Goal: Task Accomplishment & Management: Manage account settings

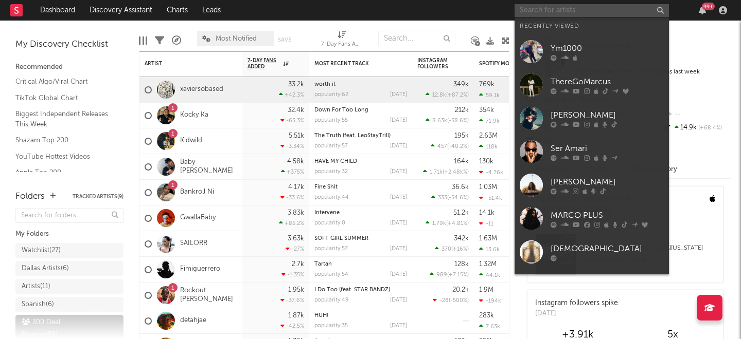
click at [547, 11] on input "text" at bounding box center [591, 10] width 154 height 13
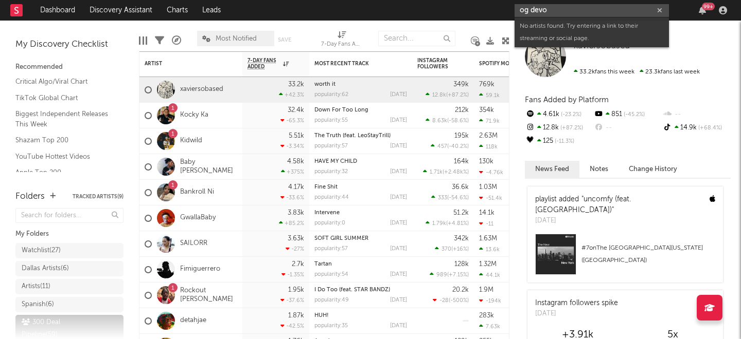
click at [603, 12] on input "og devo" at bounding box center [591, 10] width 154 height 13
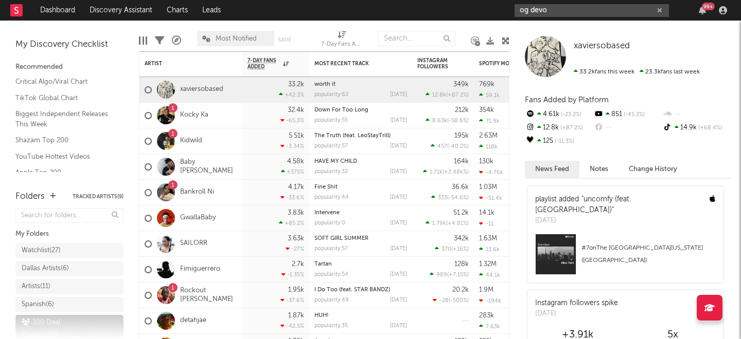
click at [533, 9] on input "og devo" at bounding box center [591, 10] width 154 height 13
type input "og stevo"
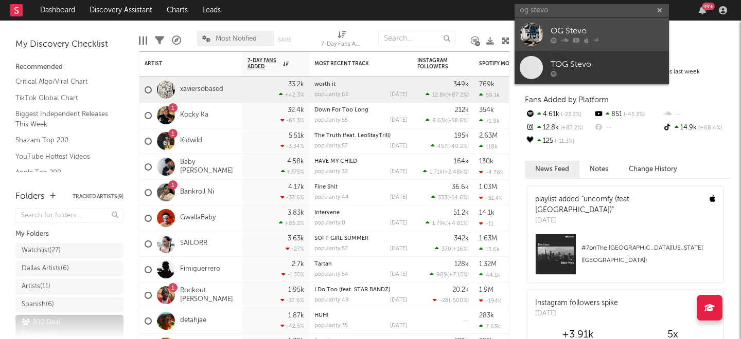
click at [546, 27] on link "OG Stevo" at bounding box center [591, 33] width 154 height 33
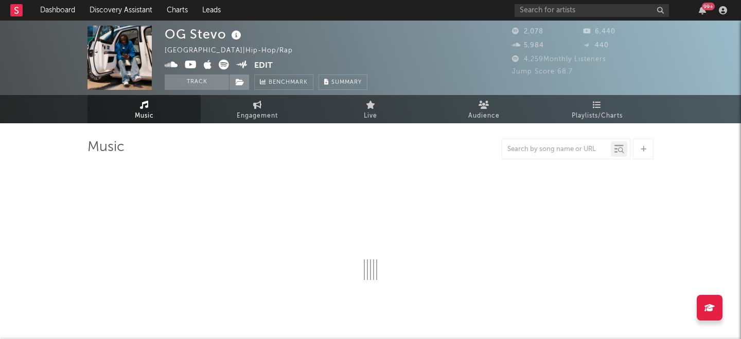
select select "6m"
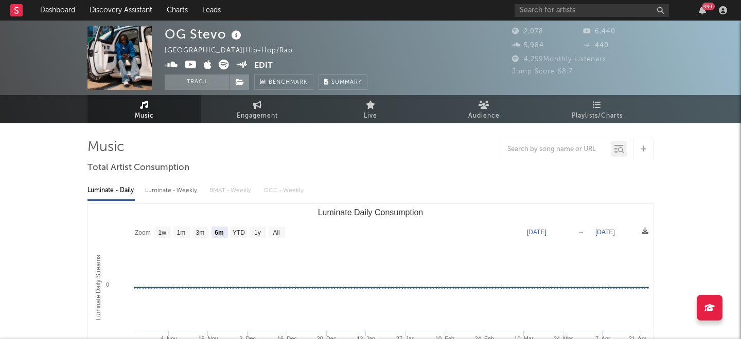
click at [222, 65] on icon at bounding box center [224, 65] width 10 height 10
click at [546, 12] on input "text" at bounding box center [591, 10] width 154 height 13
type input "r2r camk"
click at [658, 12] on icon "button" at bounding box center [659, 10] width 5 height 7
paste input "[URL][DOMAIN_NAME]"
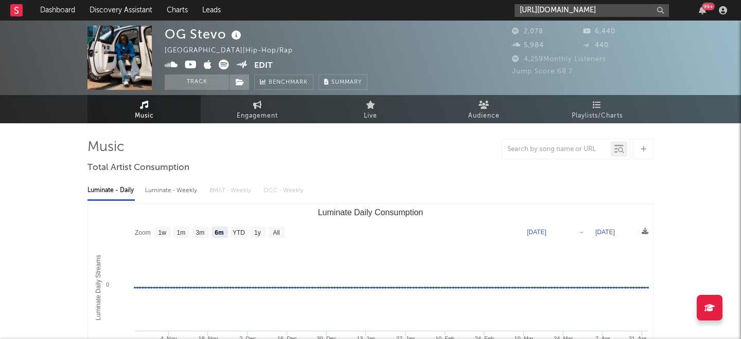
scroll to position [0, 172]
type input "[URL][DOMAIN_NAME]"
click at [487, 10] on nav "Dashboard Discovery Assistant Charts Leads [URL][DOMAIN_NAME] 99 +" at bounding box center [370, 10] width 741 height 21
click at [546, 10] on input "[URL][DOMAIN_NAME]" at bounding box center [591, 10] width 154 height 13
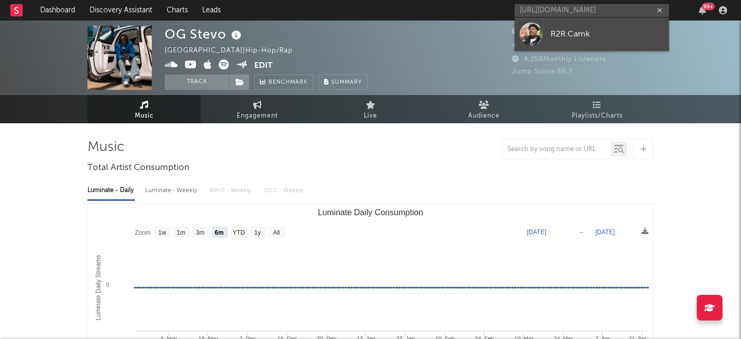
click at [551, 29] on div "R2R Camk" at bounding box center [606, 34] width 113 height 12
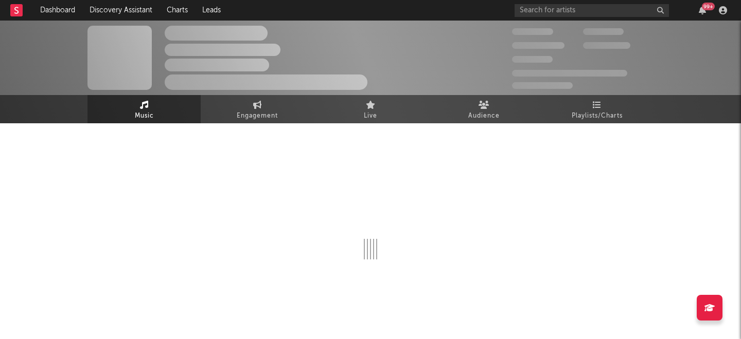
select select "1w"
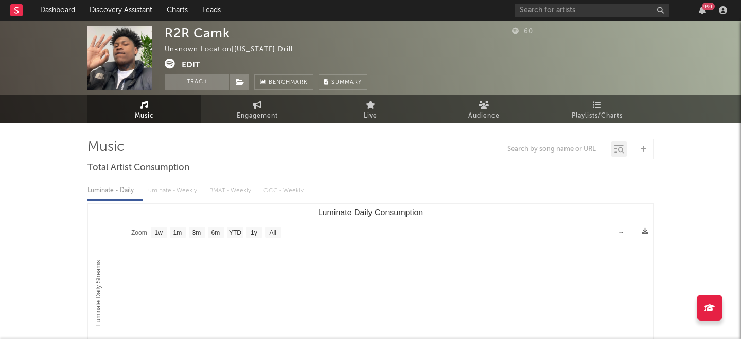
click at [194, 64] on button "Edit" at bounding box center [191, 65] width 19 height 13
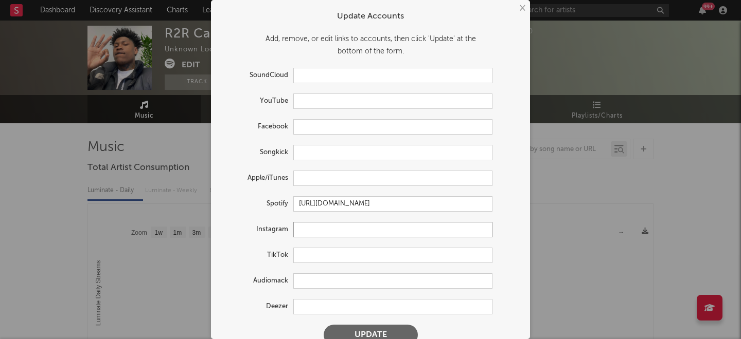
click at [323, 231] on input "text" at bounding box center [392, 229] width 199 height 15
paste input "[URL][DOMAIN_NAME]"
type input "[URL][DOMAIN_NAME]"
click at [338, 105] on input "text" at bounding box center [392, 101] width 199 height 15
paste input "[URL][DOMAIN_NAME]"
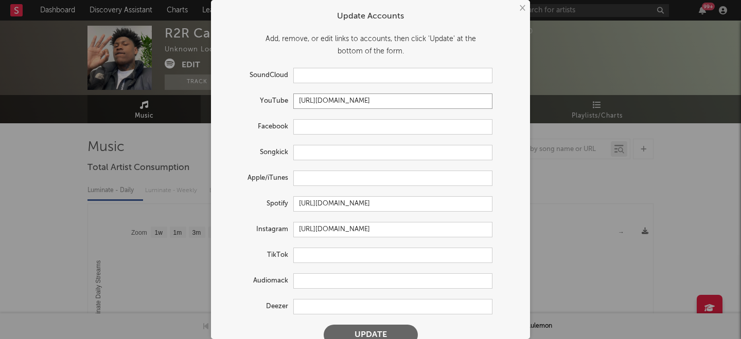
type input "[URL][DOMAIN_NAME]"
click at [356, 327] on button "Update" at bounding box center [370, 335] width 94 height 21
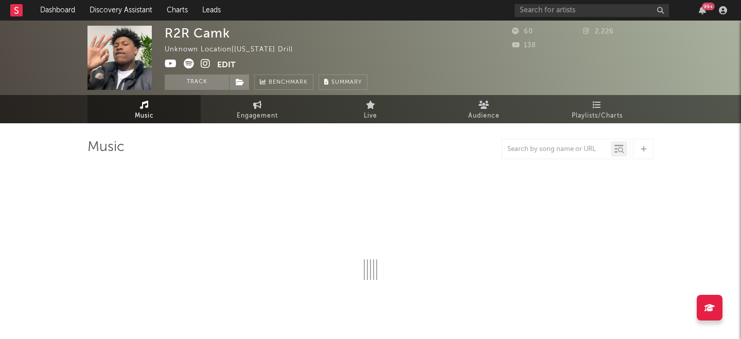
select select "1w"
